Goal: Navigation & Orientation: Find specific page/section

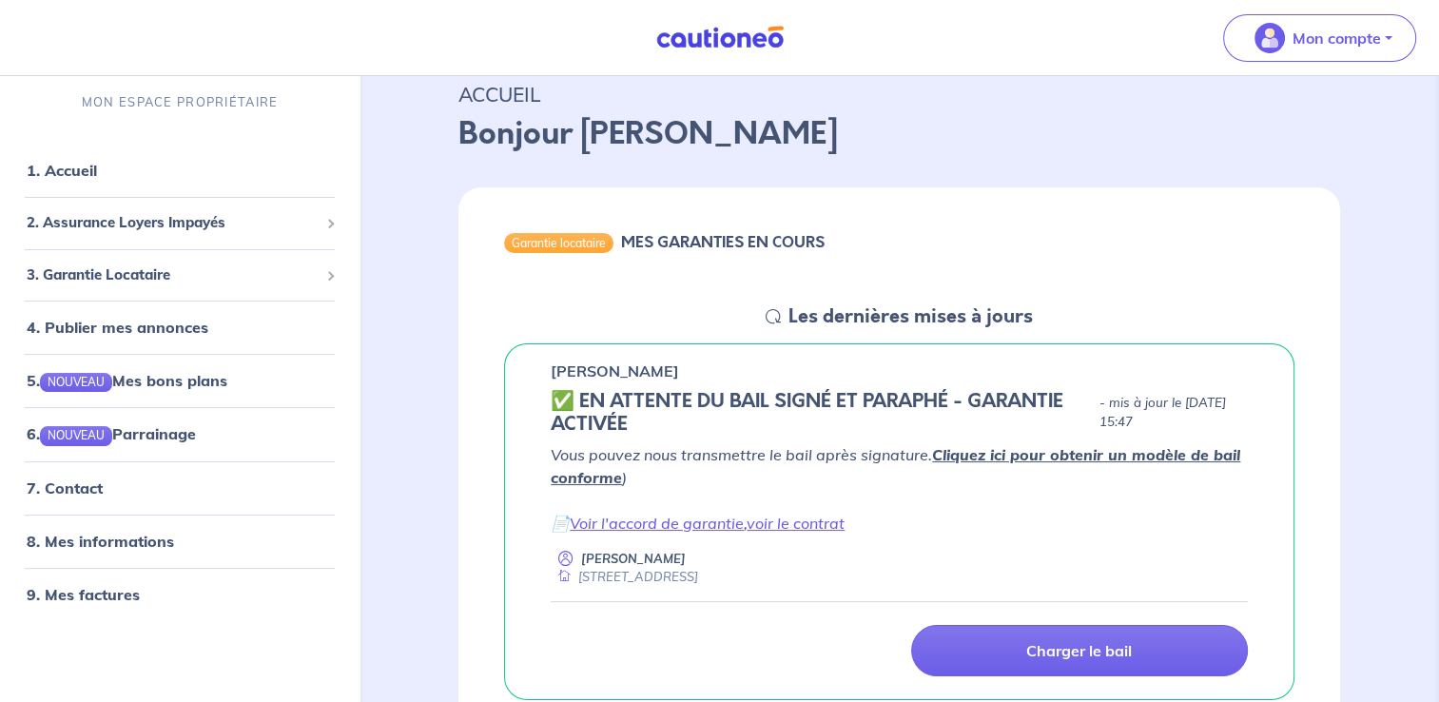
scroll to position [95, 0]
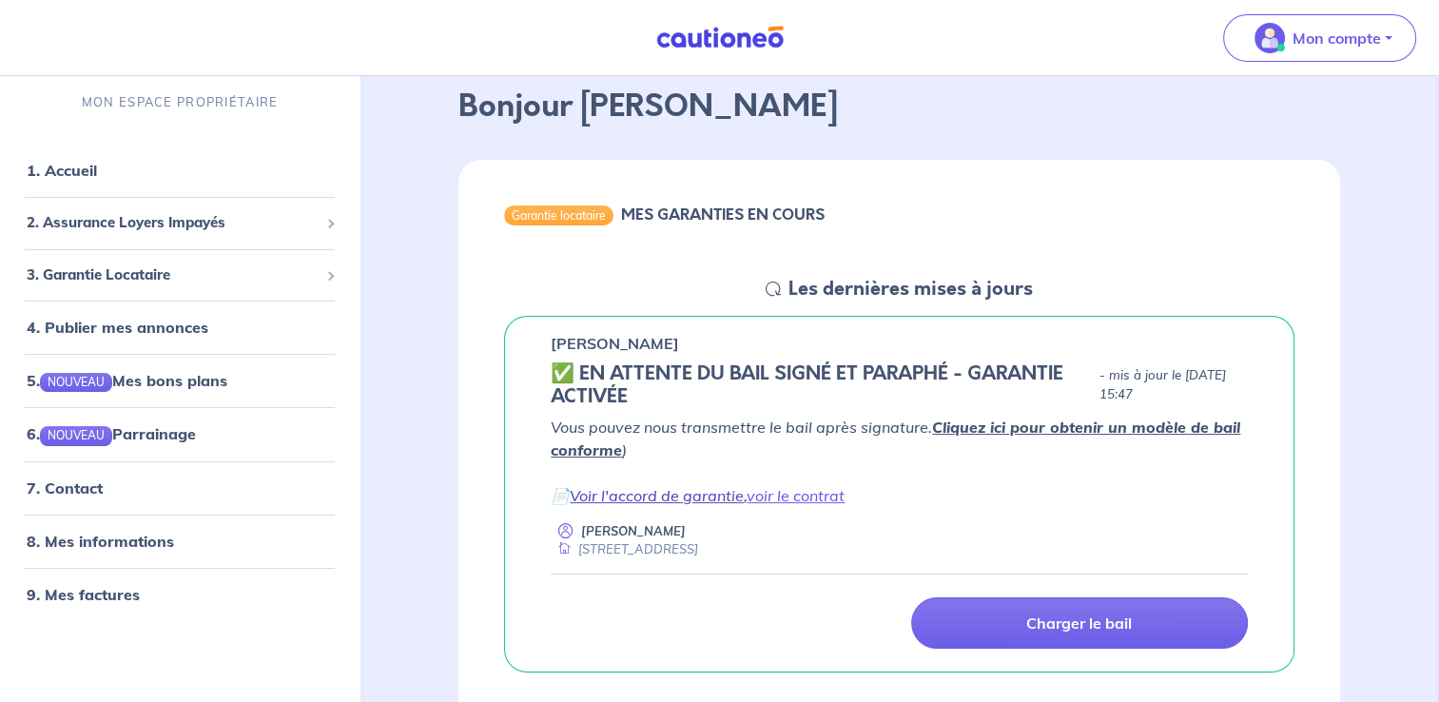
click at [690, 499] on link "Voir l'accord de garantie" at bounding box center [657, 495] width 174 height 19
click at [148, 539] on link "8. Mes informations" at bounding box center [98, 540] width 142 height 19
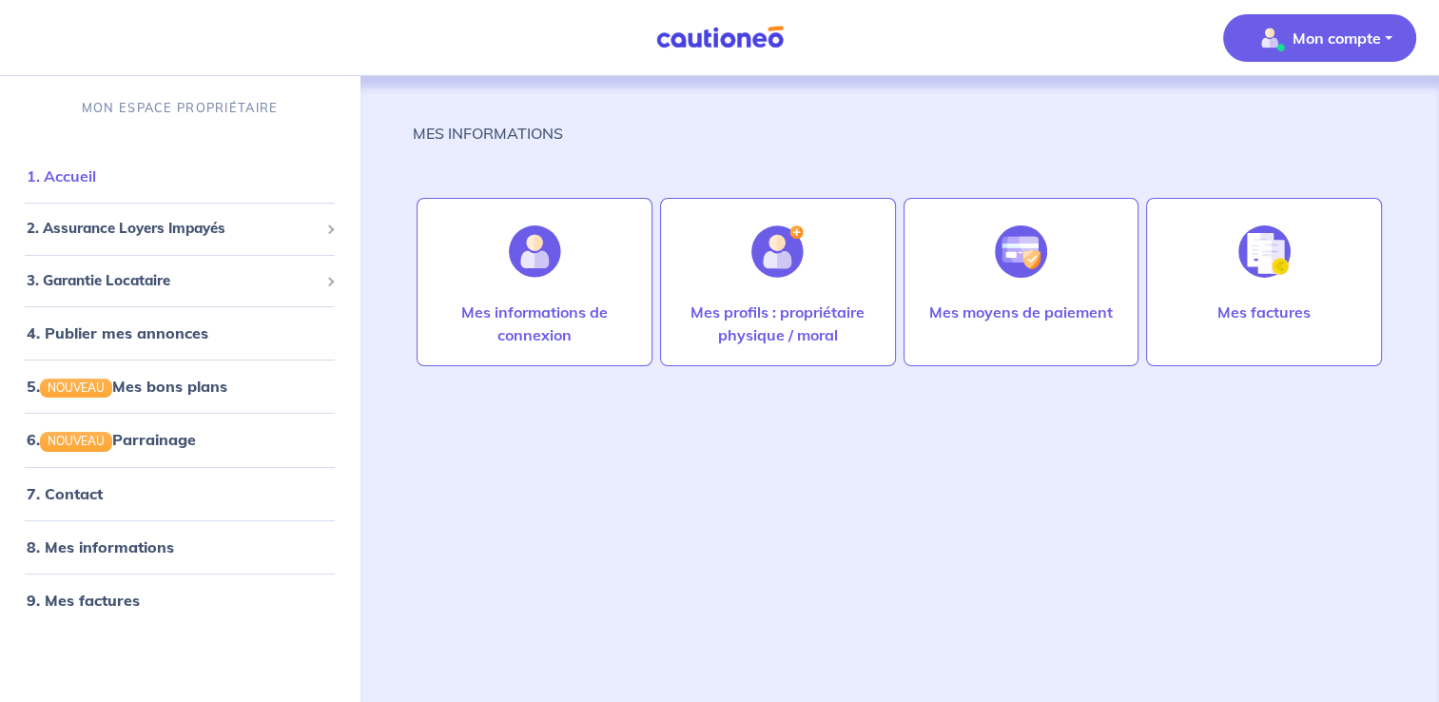
click at [87, 178] on link "1. Accueil" at bounding box center [61, 175] width 69 height 19
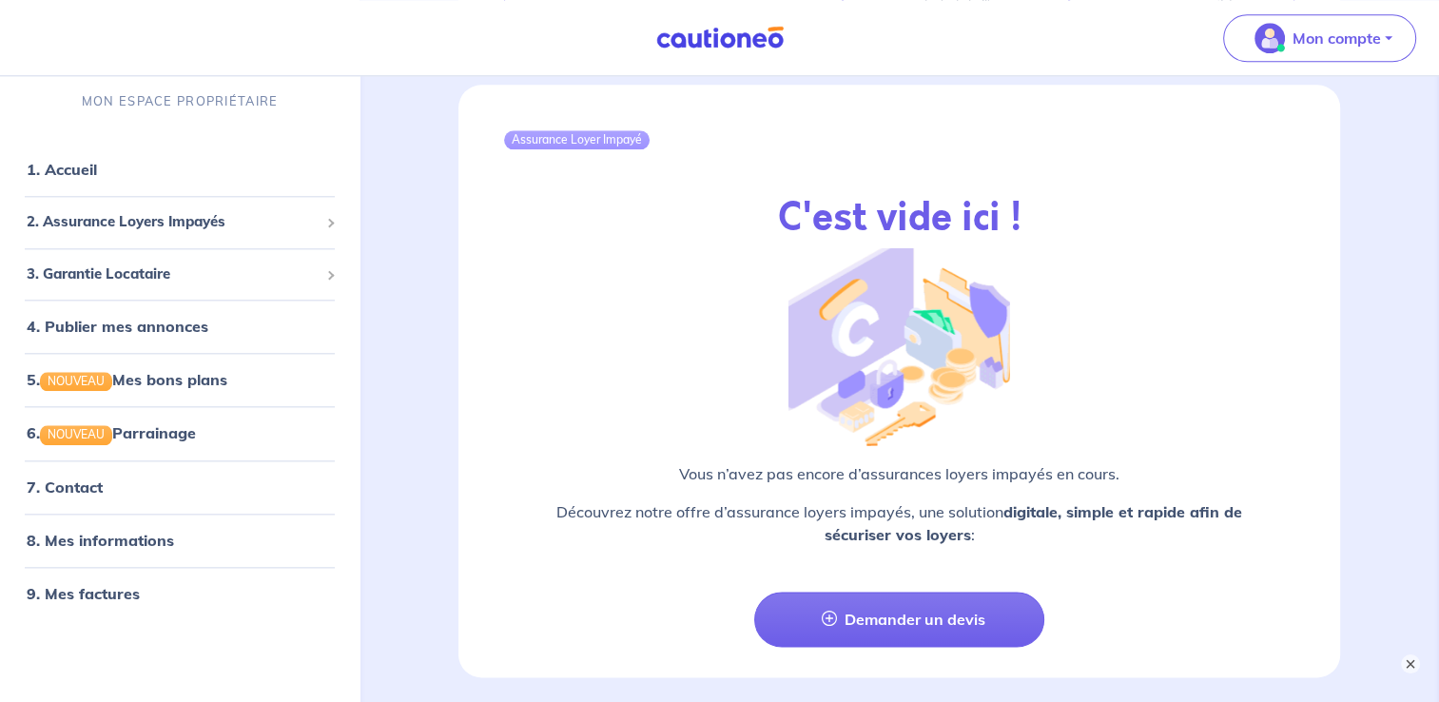
scroll to position [2305, 0]
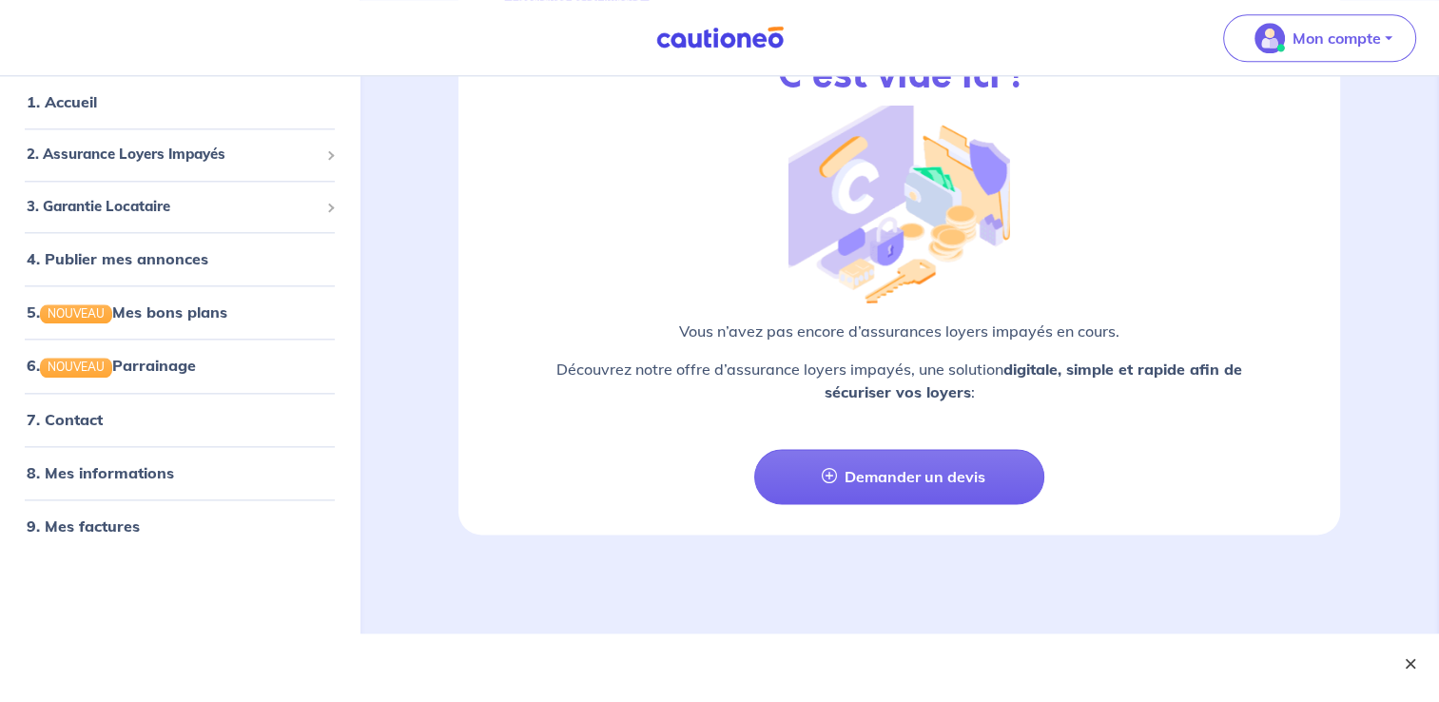
click at [1407, 662] on button "×" at bounding box center [1410, 663] width 23 height 23
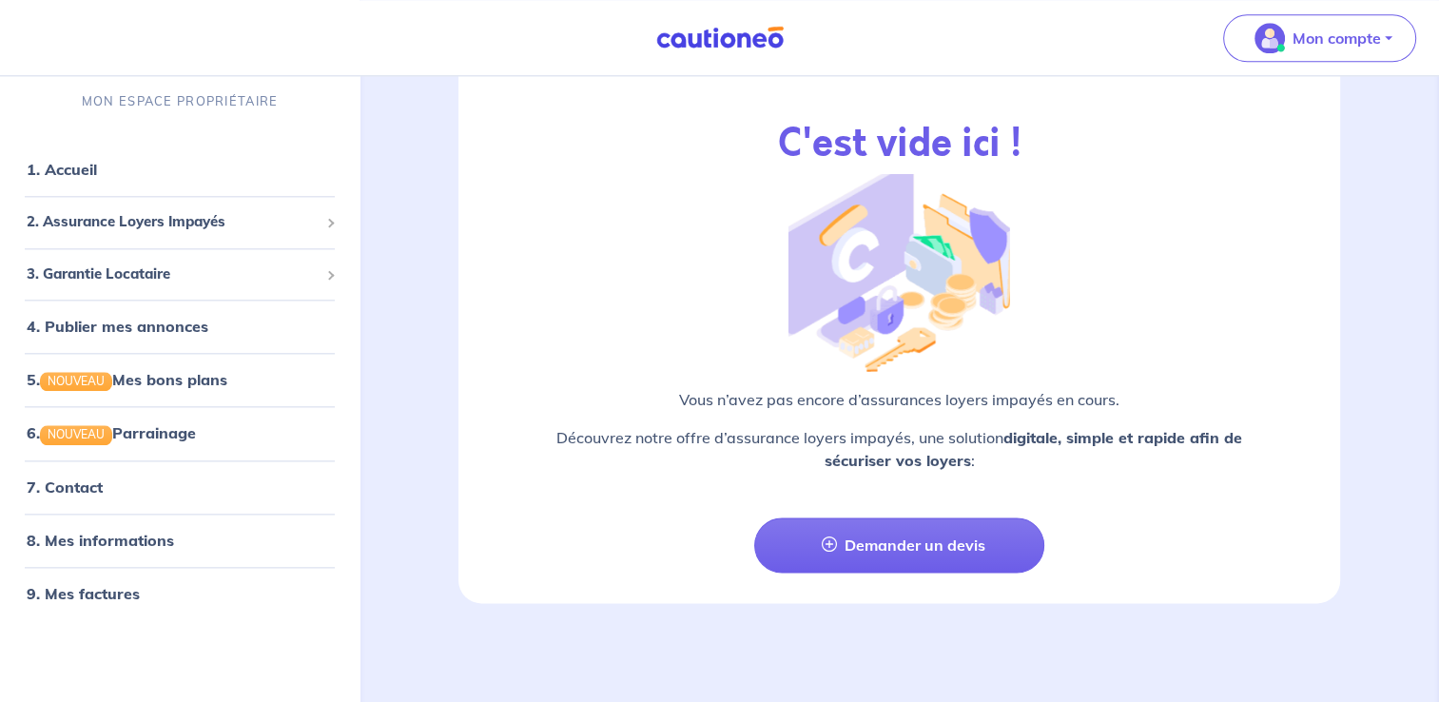
scroll to position [2229, 0]
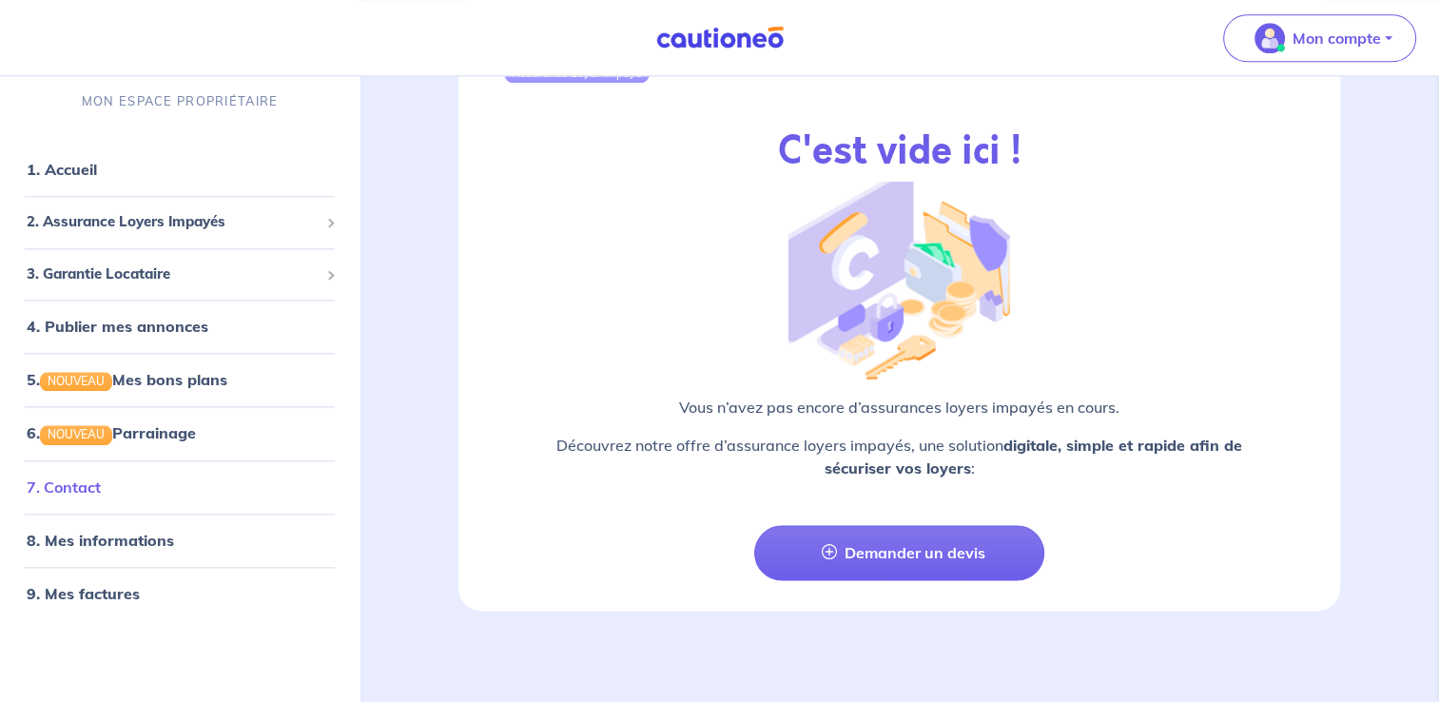
click at [74, 477] on link "7. Contact" at bounding box center [64, 486] width 74 height 19
